Goal: Information Seeking & Learning: Learn about a topic

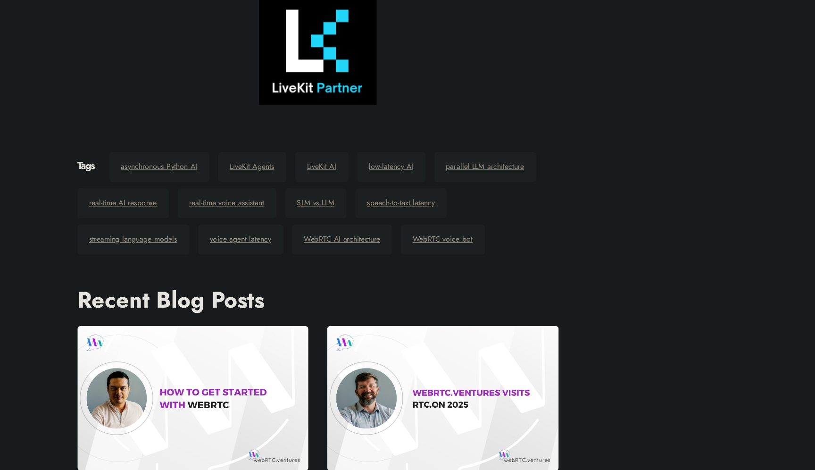
scroll to position [3534, 0]
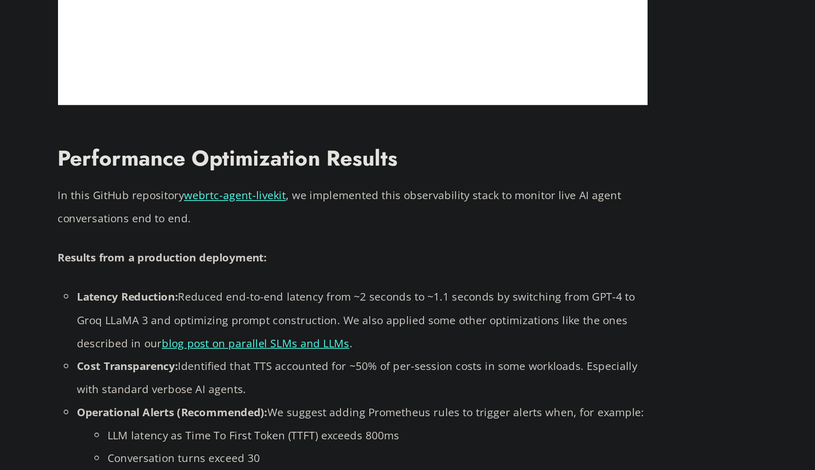
scroll to position [2346, 0]
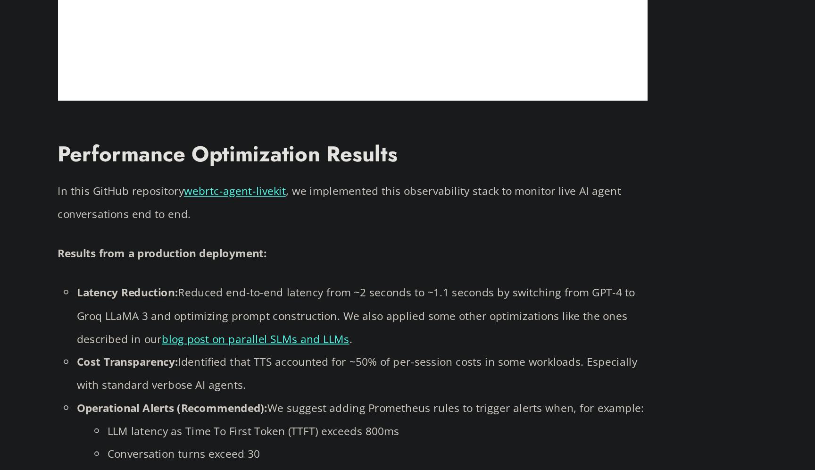
click at [251, 299] on link "webrtc-agent-livekit" at bounding box center [240, 297] width 63 height 9
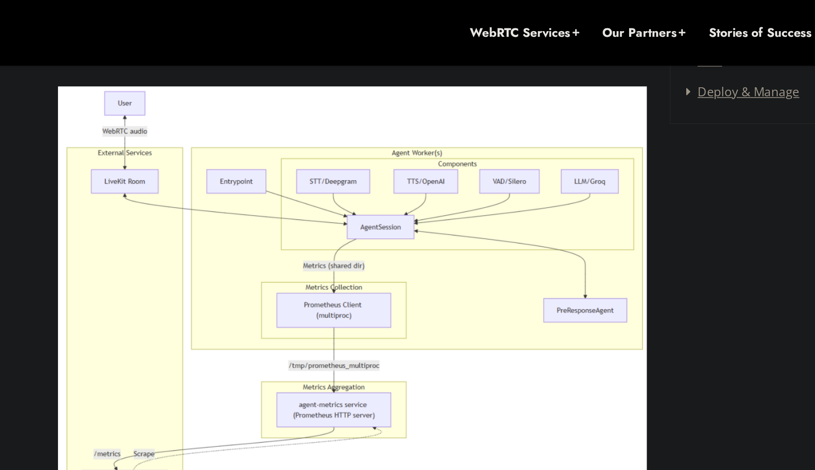
scroll to position [1354, 0]
